Goal: Understand process/instructions: Learn how to perform a task or action

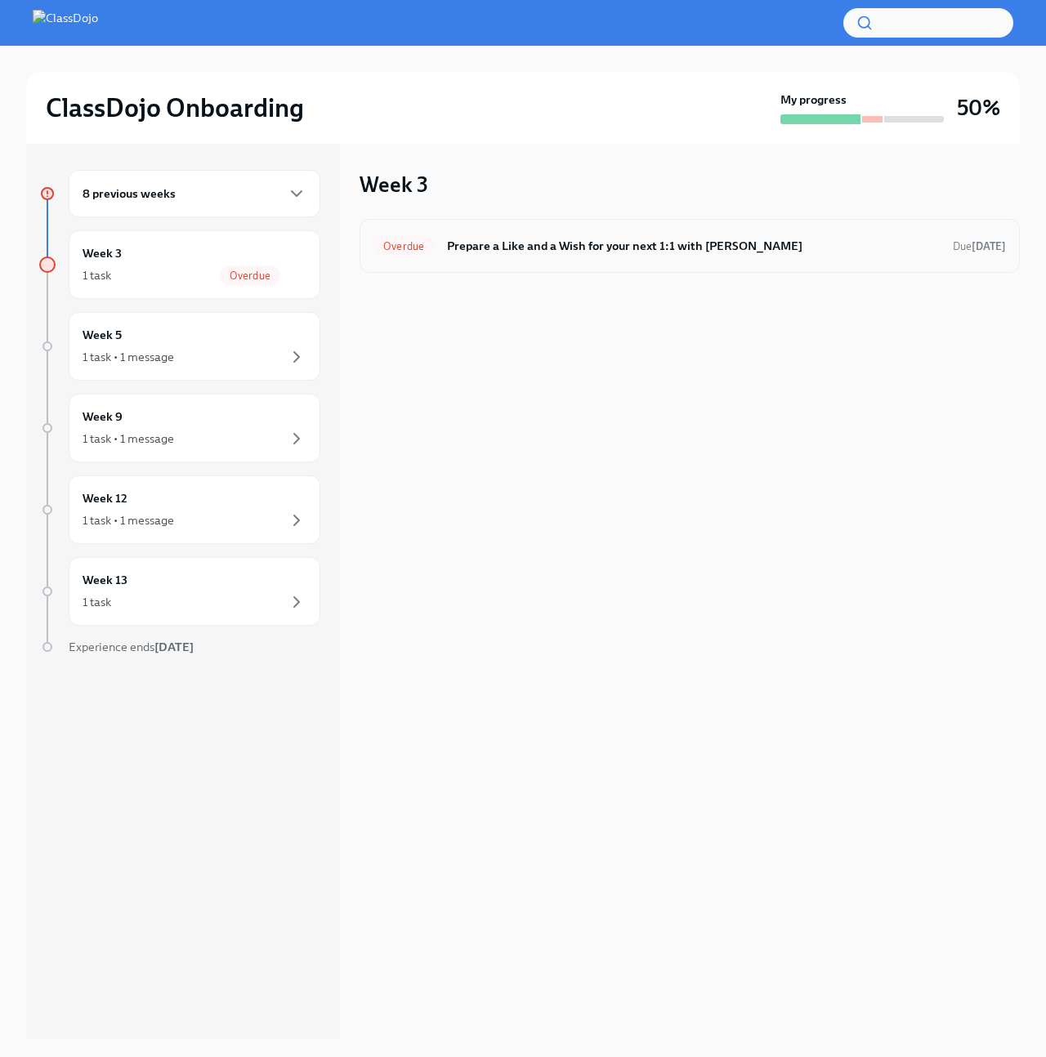
click at [558, 248] on h6 "Prepare a Like and a Wish for your next 1:1 with [PERSON_NAME]" at bounding box center [693, 246] width 493 height 18
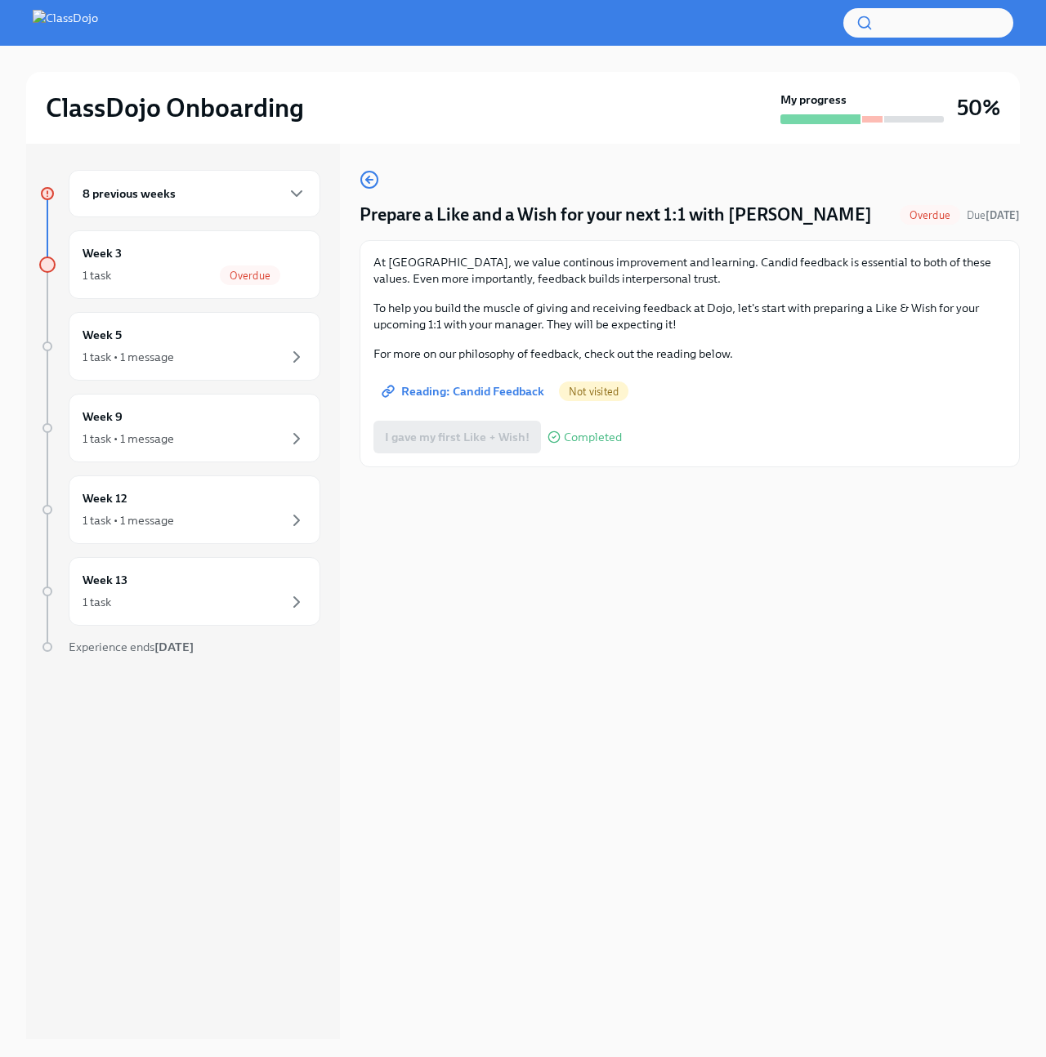
click at [504, 387] on span "Reading: Candid Feedback" at bounding box center [464, 391] width 159 height 16
click at [621, 581] on div "Prepare a Like and a Wish for your next 1:1 with [PERSON_NAME] Overdue Due [DAT…" at bounding box center [690, 592] width 660 height 896
